Goal: Navigation & Orientation: Find specific page/section

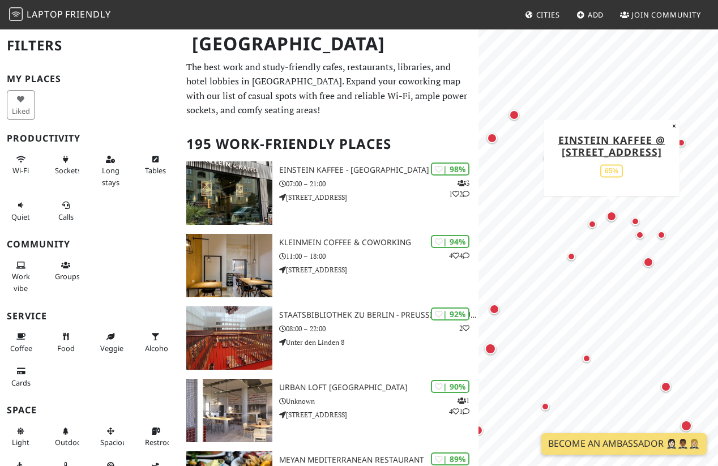
click at [615, 218] on div "Map marker" at bounding box center [612, 216] width 10 height 10
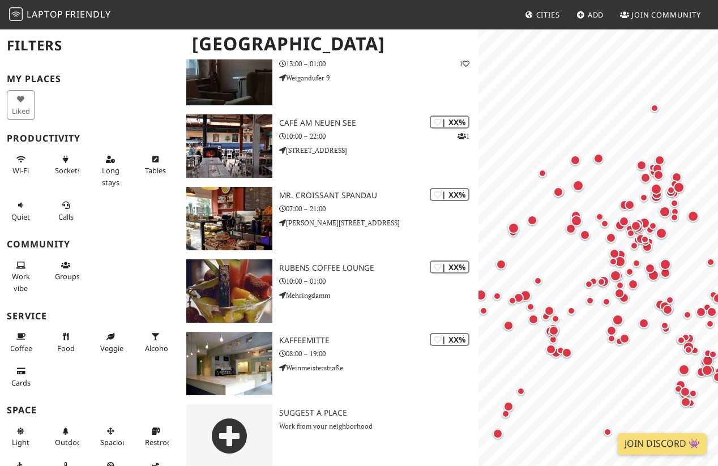
scroll to position [13869, 0]
